Goal: Task Accomplishment & Management: Manage account settings

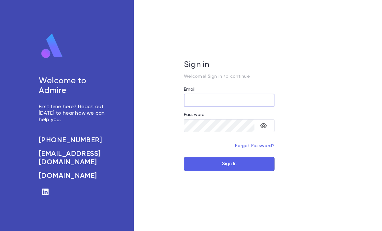
type input "**********"
click at [229, 171] on button "Sign In" at bounding box center [229, 164] width 91 height 14
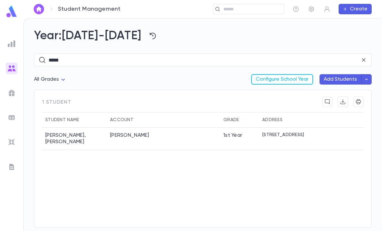
click at [249, 8] on input "text" at bounding box center [251, 9] width 60 height 6
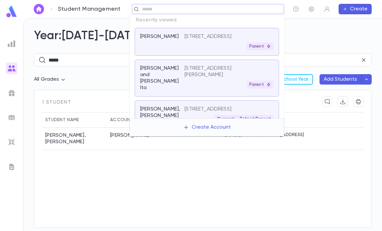
scroll to position [0, 1]
click at [208, 9] on input "text" at bounding box center [210, 9] width 141 height 6
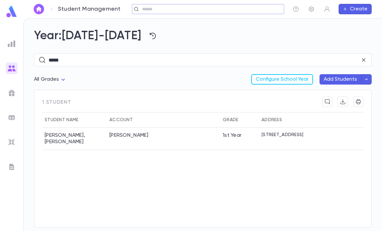
click at [362, 61] on icon at bounding box center [363, 59] width 3 height 3
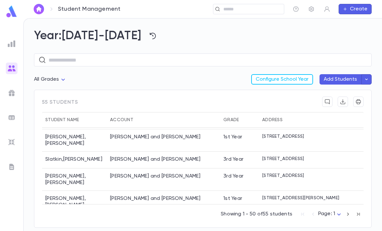
scroll to position [760, 0]
click at [156, 185] on div "[PERSON_NAME] and [PERSON_NAME]" at bounding box center [163, 180] width 113 height 22
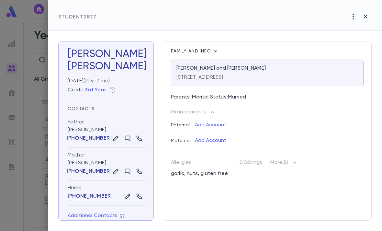
click at [268, 71] on div "[STREET_ADDRESS]" at bounding box center [266, 75] width 181 height 9
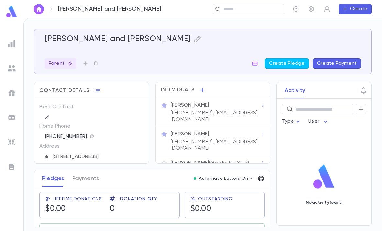
click at [261, 106] on icon "button" at bounding box center [262, 105] width 5 height 5
click at [225, 107] on div at bounding box center [191, 115] width 382 height 231
click at [228, 109] on div "[PHONE_NUMBER], [EMAIL_ADDRESS][DOMAIN_NAME]" at bounding box center [214, 115] width 91 height 14
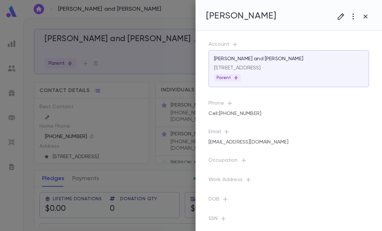
click at [338, 16] on icon "button" at bounding box center [341, 17] width 8 height 8
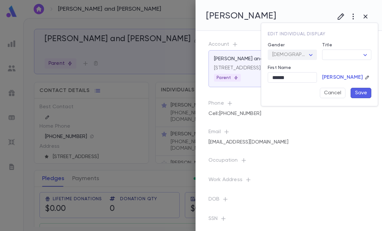
click at [290, 76] on input "******" at bounding box center [291, 77] width 49 height 10
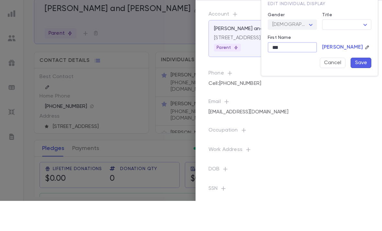
type input "***"
click at [362, 88] on button "Save" at bounding box center [360, 93] width 21 height 10
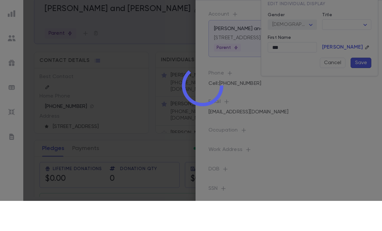
scroll to position [21, 0]
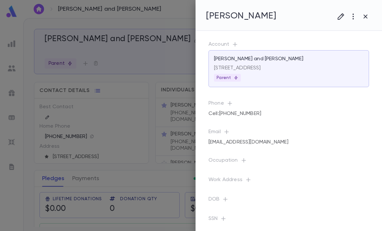
click at [174, 161] on div at bounding box center [191, 115] width 382 height 231
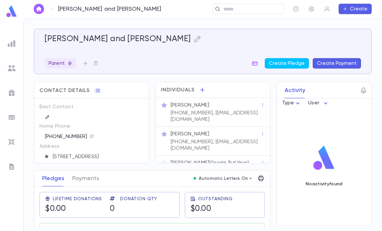
scroll to position [0, 0]
click at [261, 12] on input "text" at bounding box center [251, 9] width 60 height 6
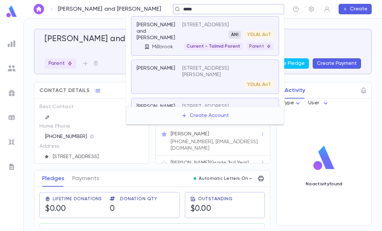
type input "*****"
click at [333, 33] on div "[PERSON_NAME] and [PERSON_NAME] Create Pledge Create Payment" at bounding box center [199, 48] width 321 height 42
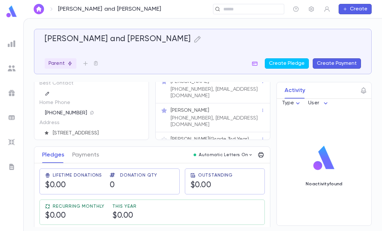
scroll to position [23, 0]
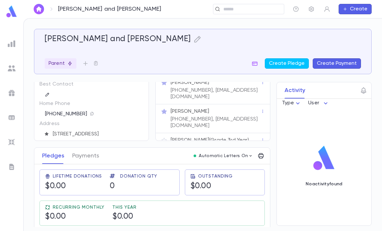
click at [193, 43] on button "button" at bounding box center [197, 39] width 8 height 10
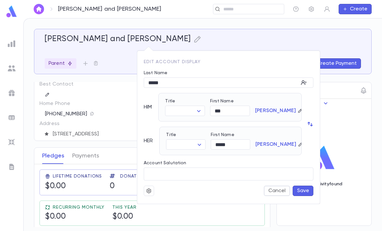
click at [268, 25] on div at bounding box center [191, 115] width 382 height 231
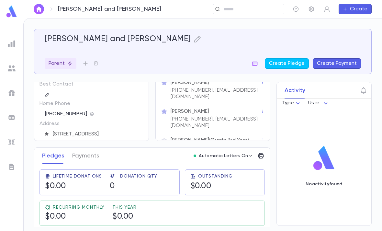
click at [256, 10] on input "text" at bounding box center [251, 9] width 60 height 6
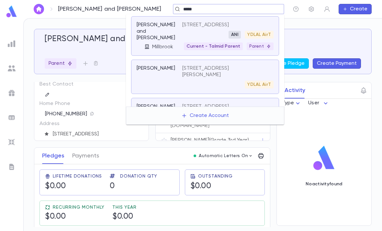
type input "*****"
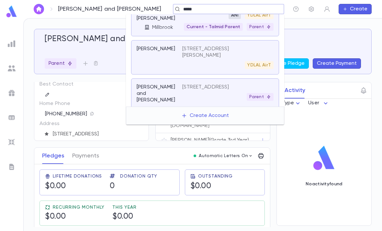
scroll to position [19, 0]
click at [255, 19] on div "YDLAL AirT" at bounding box center [259, 16] width 29 height 8
click at [251, 19] on div "YDLAL AirT" at bounding box center [259, 16] width 29 height 8
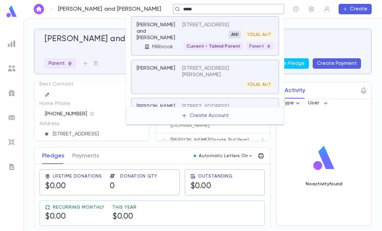
scroll to position [0, 0]
click at [229, 26] on p "[STREET_ADDRESS]" at bounding box center [205, 25] width 47 height 6
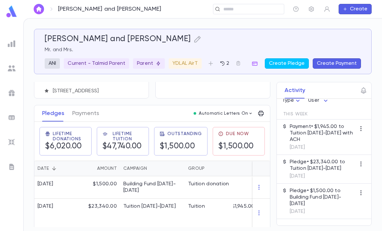
scroll to position [21, 0]
click at [248, 112] on icon "button" at bounding box center [250, 113] width 5 height 5
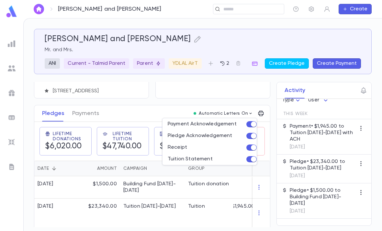
click at [251, 4] on div at bounding box center [191, 115] width 382 height 231
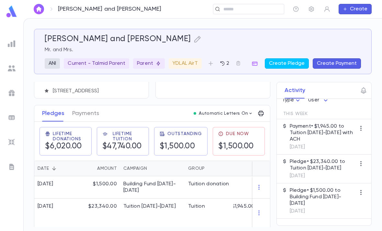
click at [255, 9] on input "text" at bounding box center [246, 9] width 50 height 6
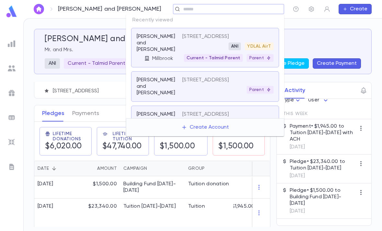
click at [97, 46] on div "[PERSON_NAME] and [PERSON_NAME] Mr. and Mrs. ANI Current - Talmid Parent Parent…" at bounding box center [203, 51] width 316 height 34
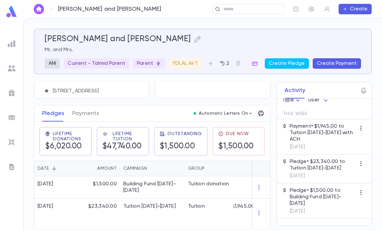
click at [193, 40] on icon "button" at bounding box center [197, 39] width 8 height 8
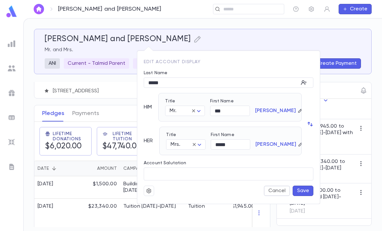
click at [150, 187] on button "button" at bounding box center [149, 190] width 10 height 10
click at [167, 200] on li "Merge" at bounding box center [164, 203] width 38 height 10
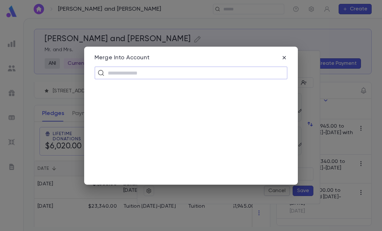
click at [205, 79] on input "text" at bounding box center [195, 73] width 179 height 12
type input "*****"
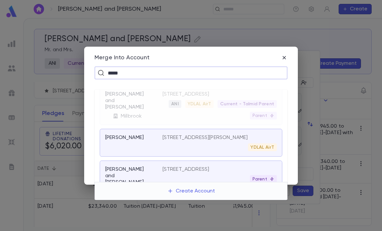
scroll to position [6, 0]
click at [214, 173] on div "[STREET_ADDRESS] Parent" at bounding box center [219, 174] width 114 height 17
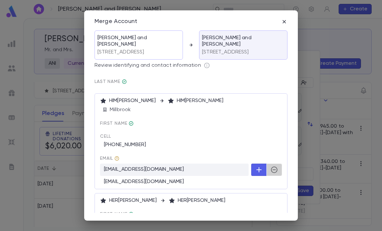
click at [273, 169] on icon "button" at bounding box center [274, 169] width 6 height 6
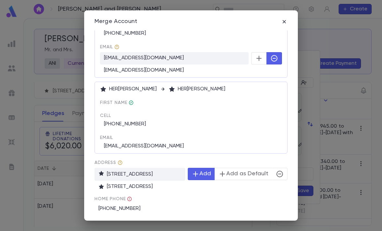
scroll to position [111, 0]
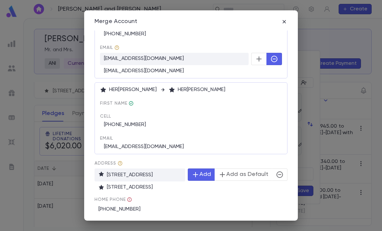
click at [172, 171] on p "[STREET_ADDRESS]" at bounding box center [139, 174] width 91 height 13
click at [172, 175] on p "[STREET_ADDRESS]" at bounding box center [139, 174] width 91 height 13
click at [175, 173] on p "[STREET_ADDRESS]" at bounding box center [139, 174] width 91 height 13
click at [168, 185] on p "[STREET_ADDRESS]" at bounding box center [192, 187] width 189 height 6
click at [214, 230] on button "Merge" at bounding box center [190, 227] width 193 height 12
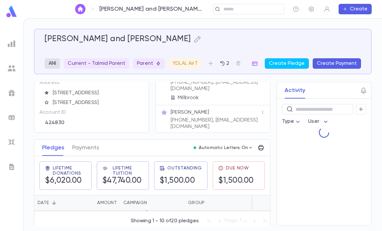
scroll to position [16, 0]
